Goal: Book appointment/travel/reservation

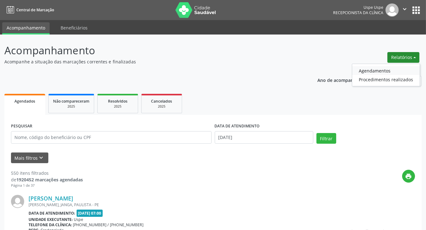
click at [374, 71] on link "Agendamentos" at bounding box center [385, 70] width 67 height 9
select select "8"
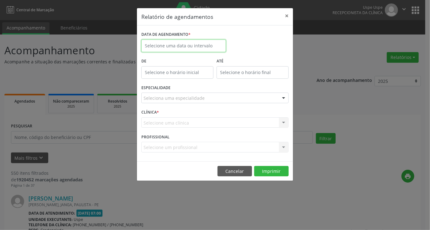
click at [177, 40] on input "text" at bounding box center [183, 46] width 85 height 13
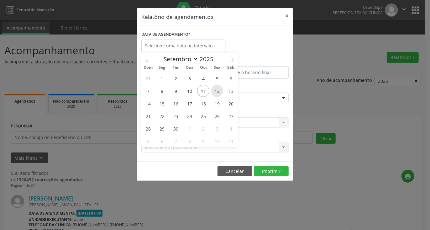
click at [220, 89] on span "12" at bounding box center [217, 91] width 12 height 12
type input "[DATE]"
click at [220, 89] on span "12" at bounding box center [217, 91] width 12 height 12
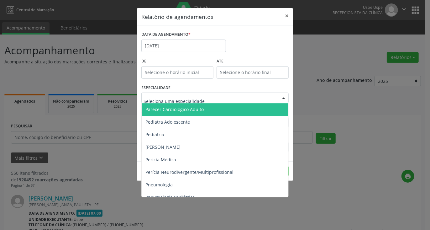
scroll to position [878, 0]
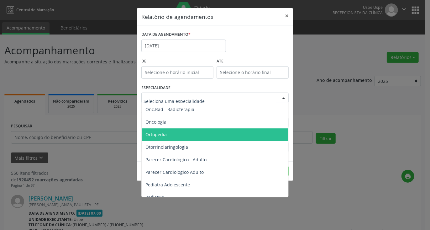
click at [169, 133] on span "Ortopedia" at bounding box center [216, 134] width 148 height 13
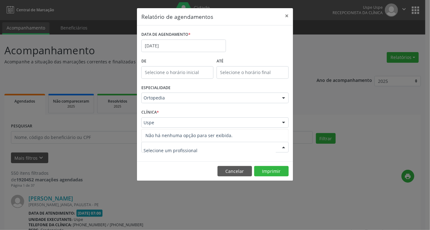
click at [227, 143] on div at bounding box center [214, 147] width 147 height 11
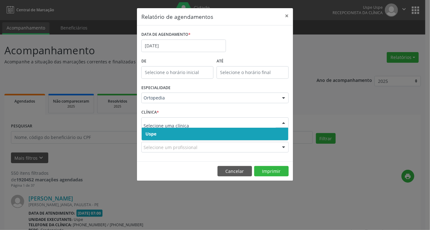
click at [153, 133] on span "Uspe" at bounding box center [151, 134] width 11 height 6
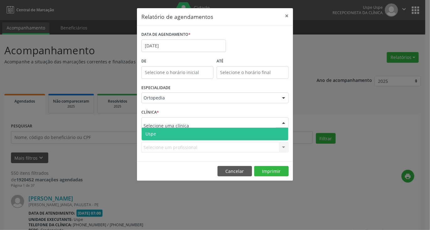
click at [157, 130] on span "Uspe" at bounding box center [215, 134] width 147 height 13
click at [158, 133] on span "Uspe" at bounding box center [215, 134] width 147 height 13
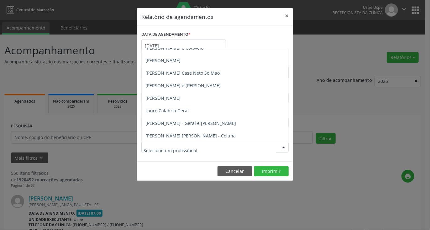
scroll to position [314, 0]
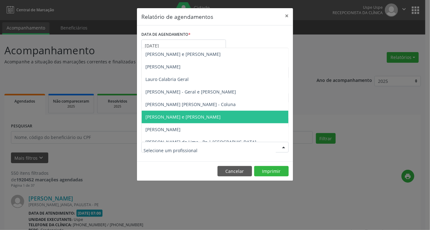
click at [161, 116] on span "[PERSON_NAME] e [PERSON_NAME]" at bounding box center [183, 117] width 75 height 6
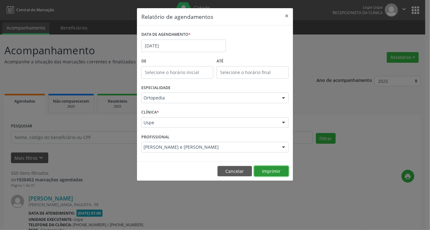
click at [276, 169] on button "Imprimir" at bounding box center [271, 171] width 35 height 11
